Goal: Find specific page/section: Locate a particular part of the current website

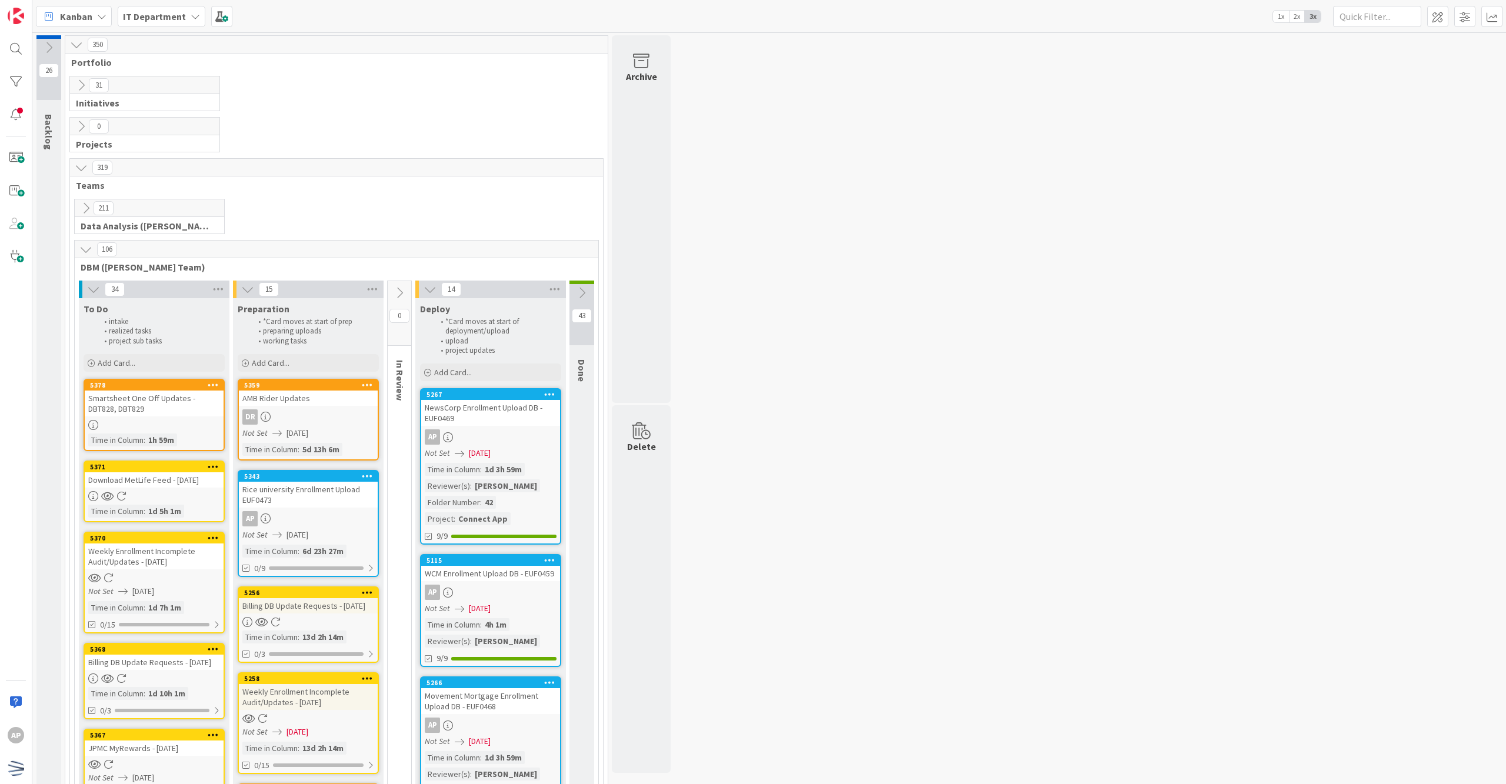
click at [293, 498] on div "Rice university Enrollment Upload EUF0473" at bounding box center [308, 495] width 139 height 26
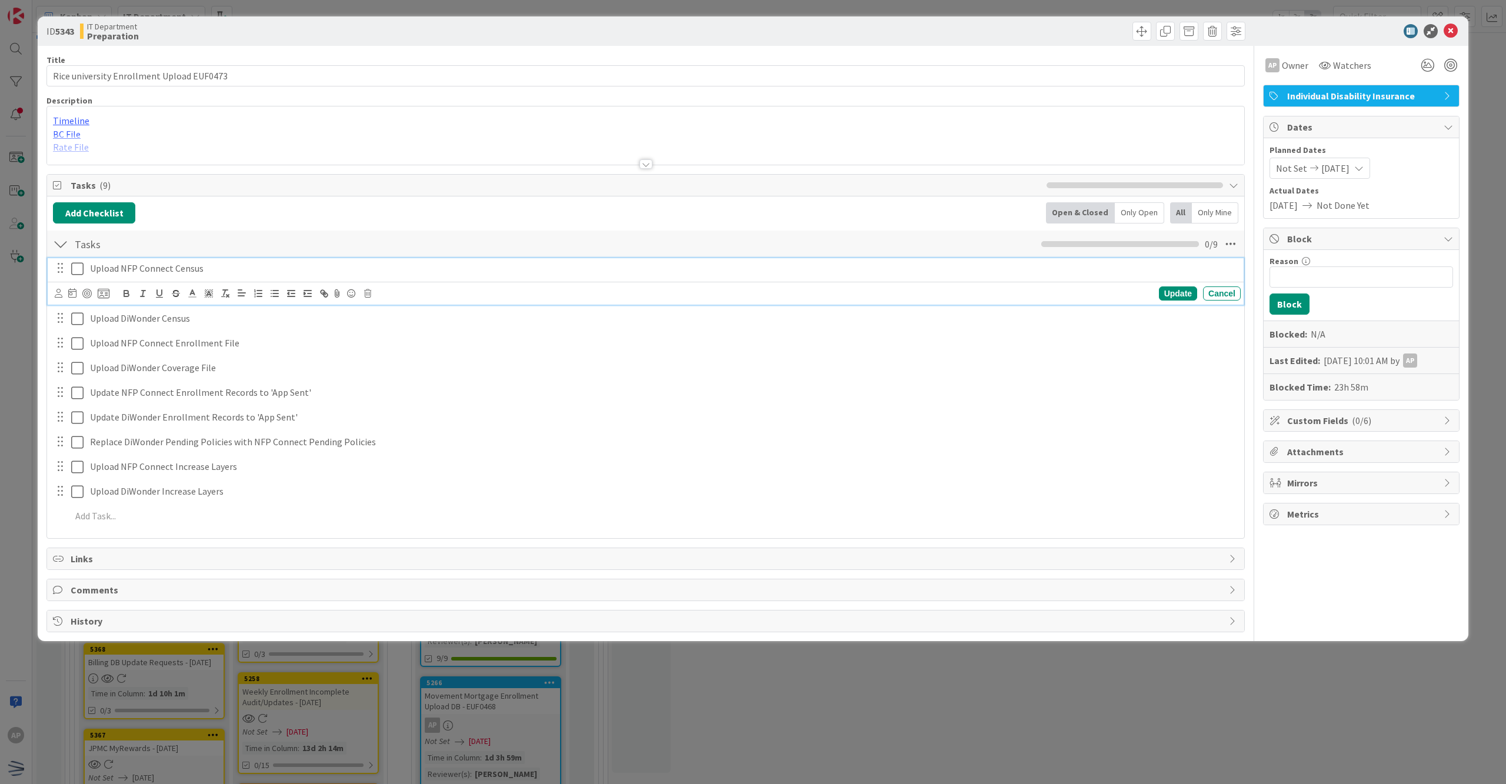
click at [71, 270] on icon at bounding box center [77, 269] width 12 height 14
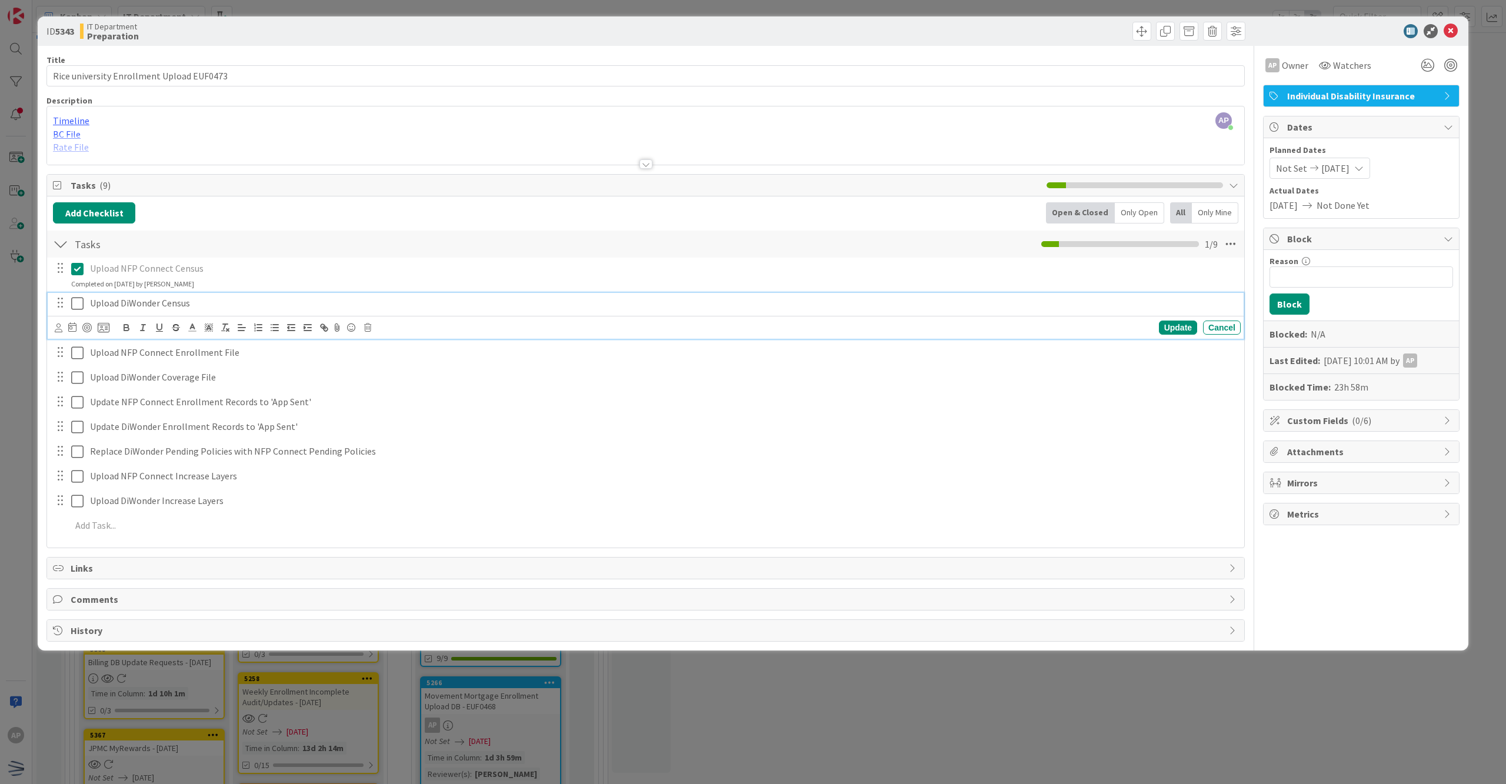
click at [81, 301] on icon at bounding box center [77, 304] width 12 height 14
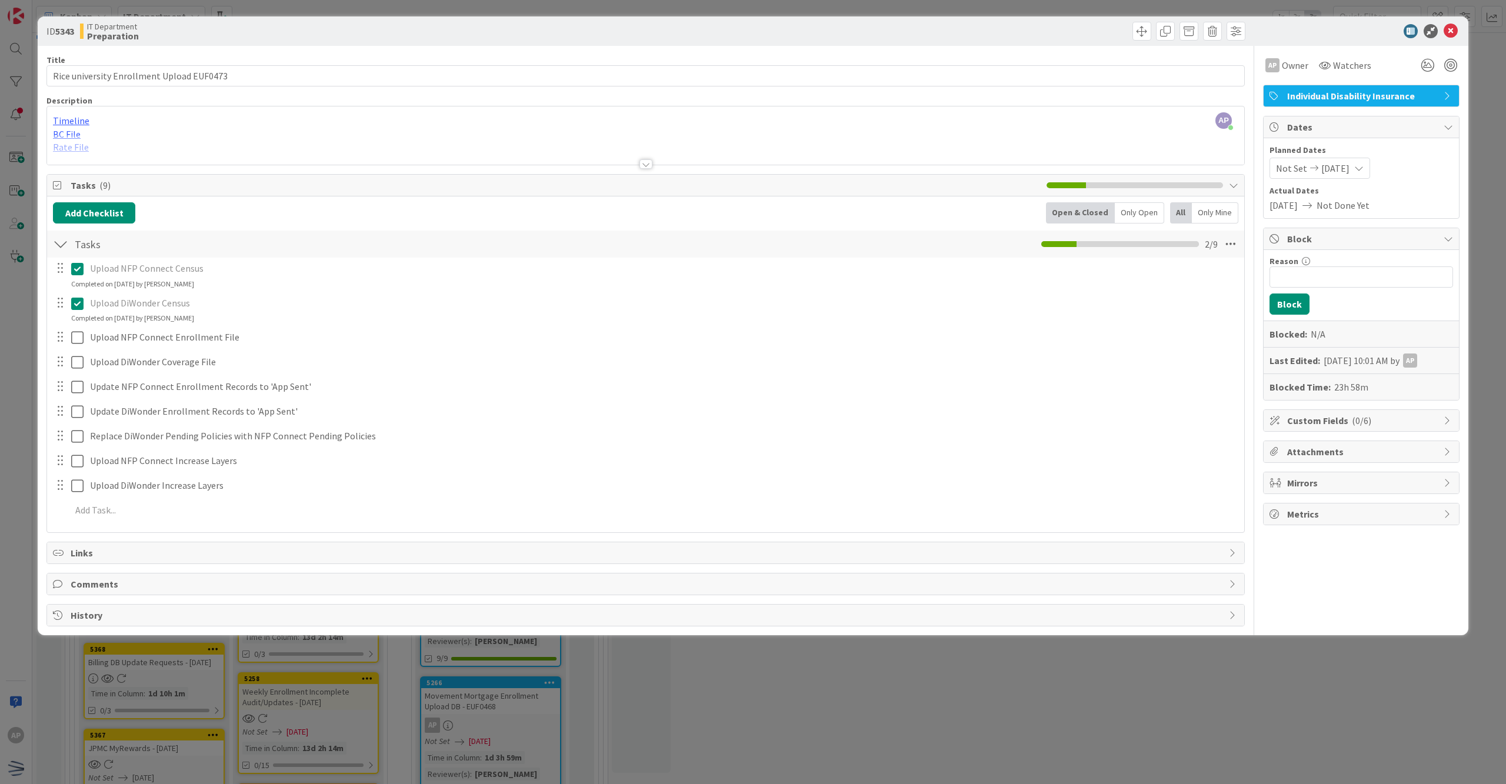
click at [900, 4] on div "ID 5343 IT Department Preparation Title 41 / 128 Rice university Enrollment Upl…" at bounding box center [753, 392] width 1506 height 784
